Goal: Information Seeking & Learning: Learn about a topic

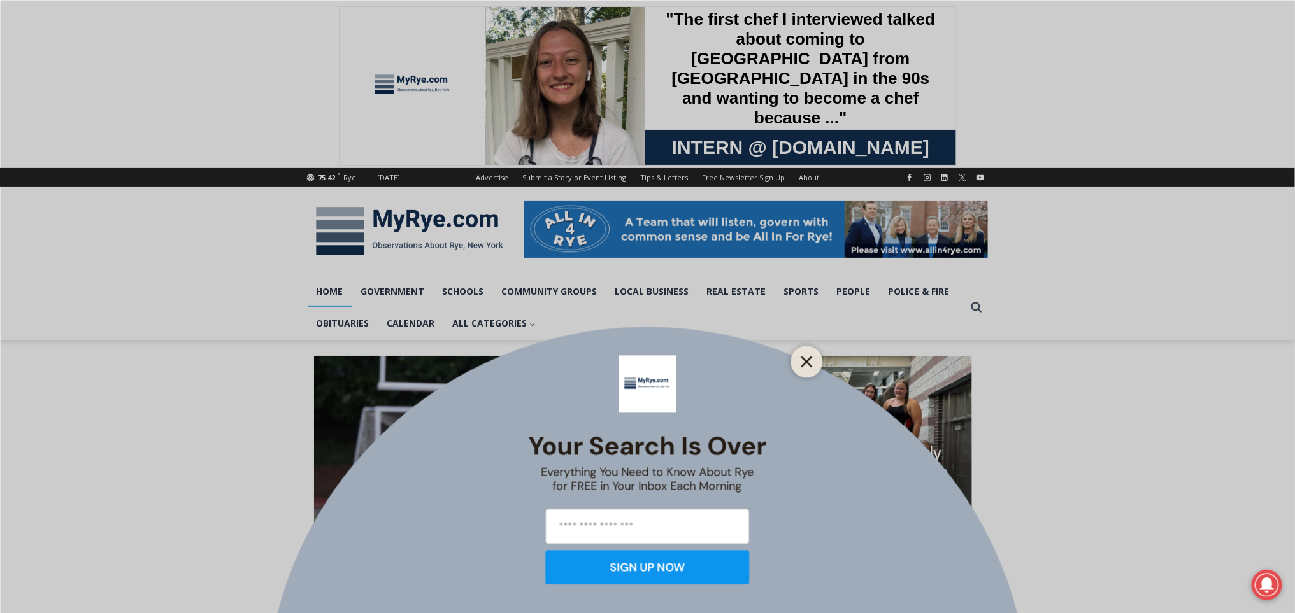
click at [809, 358] on line "Close" at bounding box center [806, 361] width 9 height 9
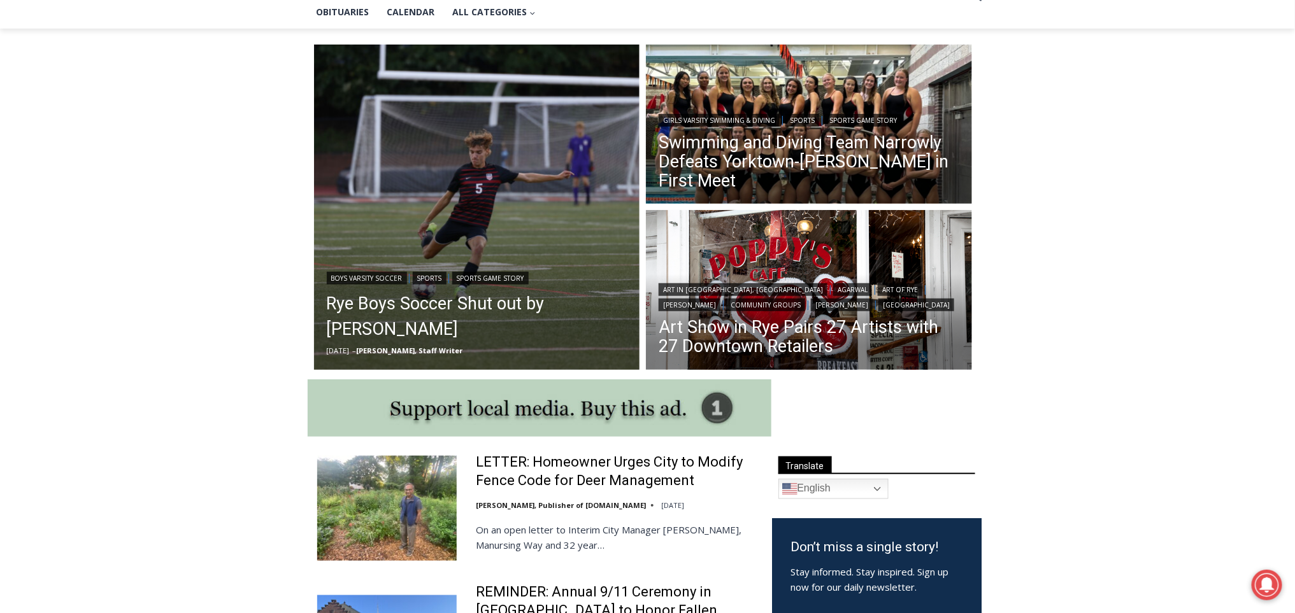
scroll to position [316, 0]
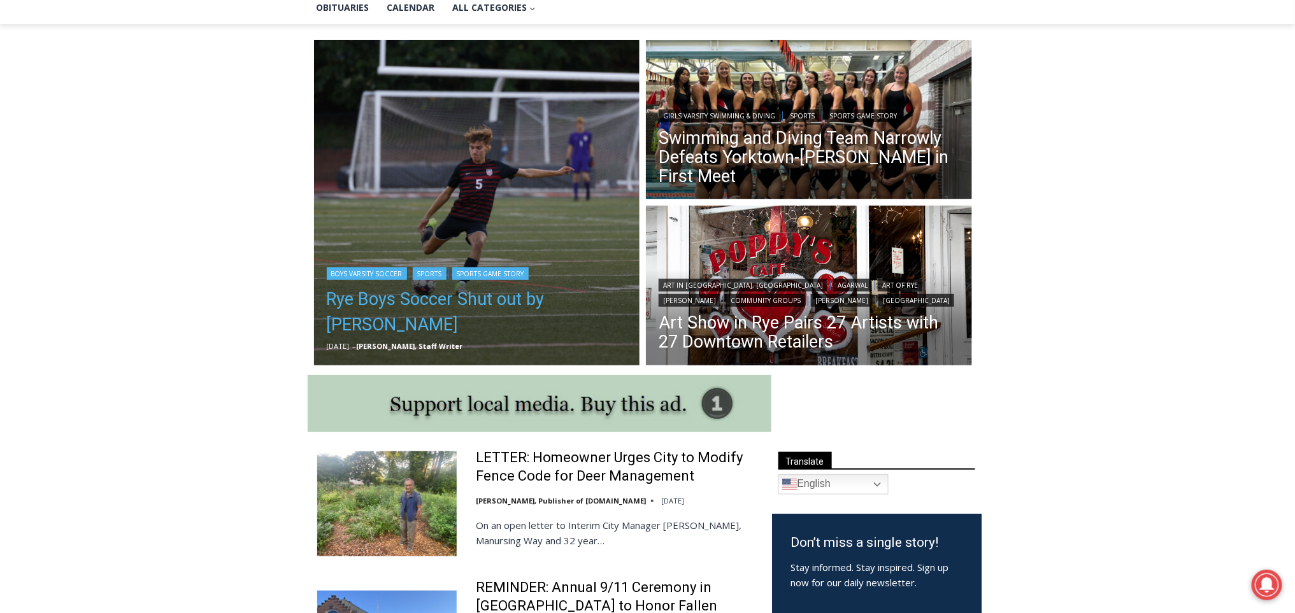
click at [598, 296] on link "Rye Boys Soccer Shut out by [PERSON_NAME]" at bounding box center [477, 312] width 301 height 51
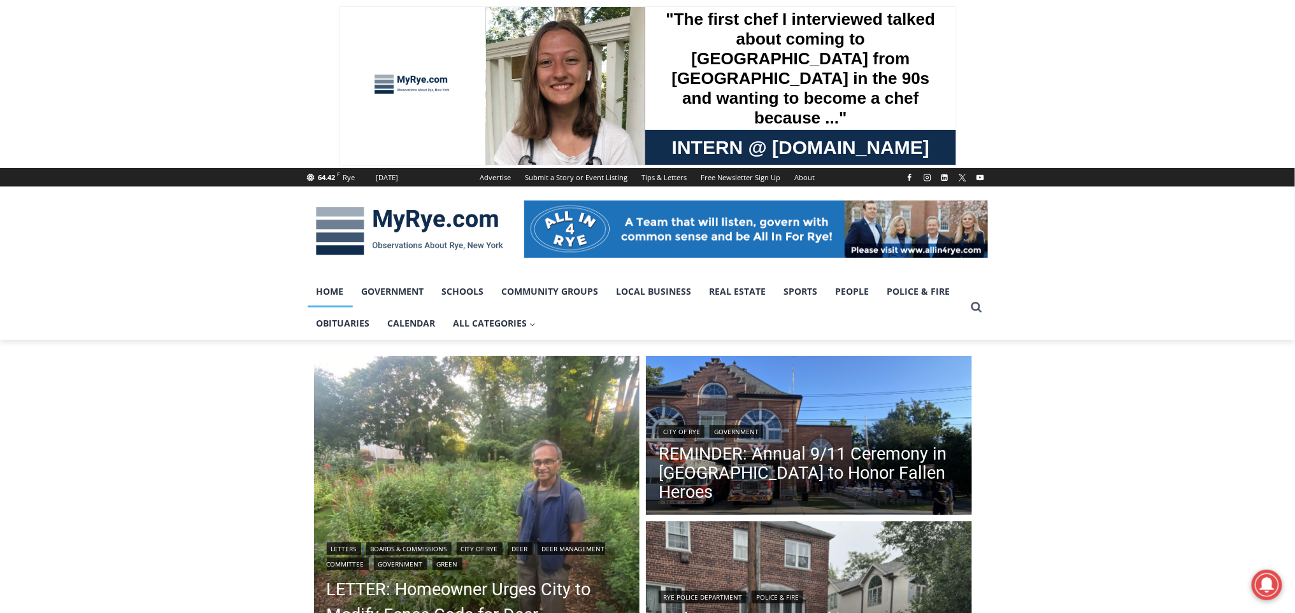
click at [428, 222] on img at bounding box center [410, 231] width 204 height 66
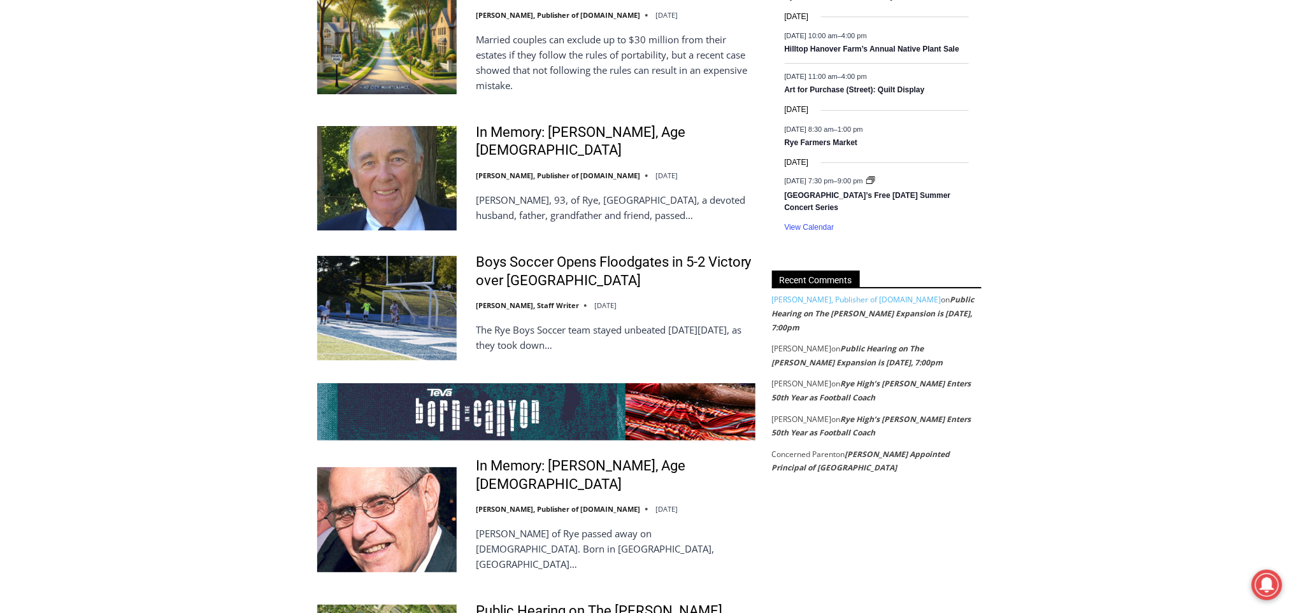
scroll to position [1735, 0]
